Goal: Complete application form

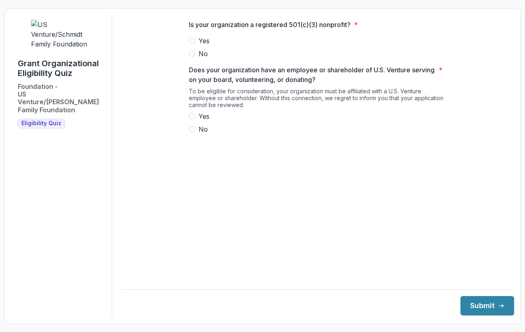
click at [191, 44] on span at bounding box center [192, 41] width 6 height 6
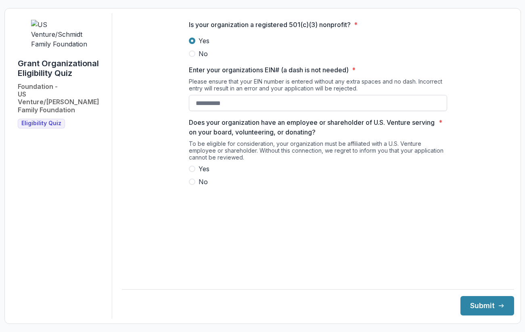
click at [211, 109] on input "Enter your organizations EIN# (a dash is not needed) *" at bounding box center [318, 103] width 258 height 16
type input "**********"
click at [193, 185] on span at bounding box center [192, 181] width 6 height 6
